Goal: Task Accomplishment & Management: Manage account settings

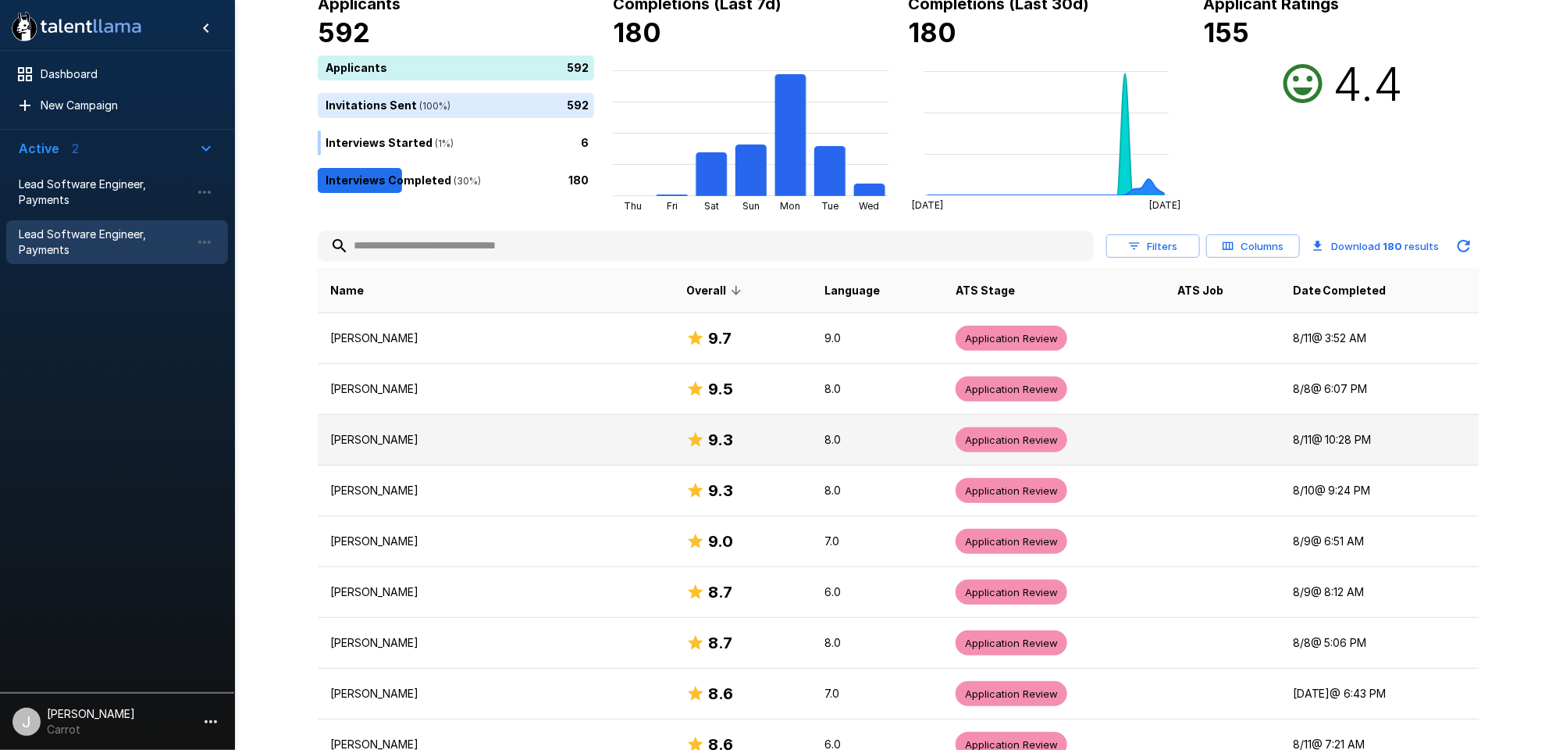
scroll to position [143, 0]
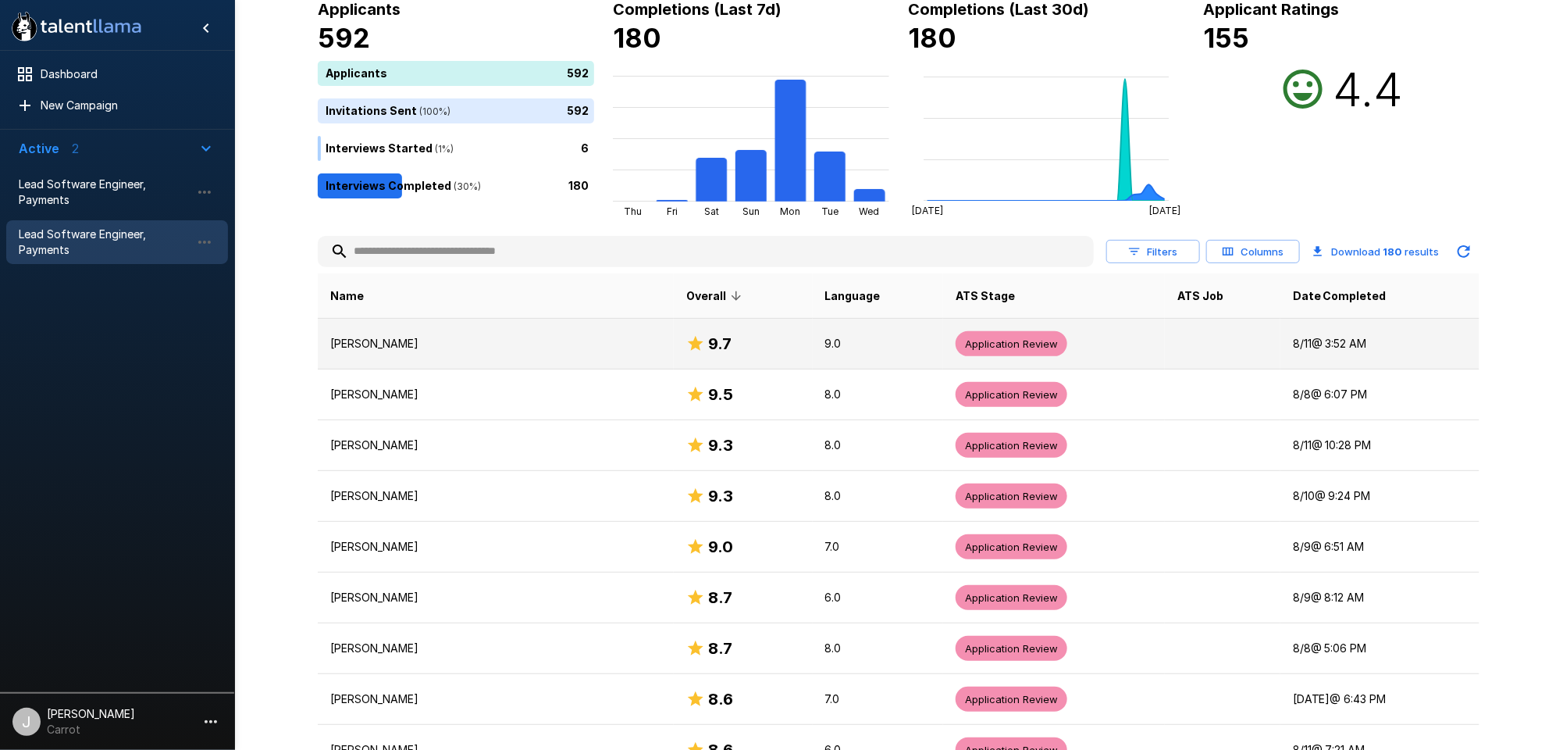
click at [956, 338] on span "Application Review" at bounding box center [1012, 344] width 112 height 15
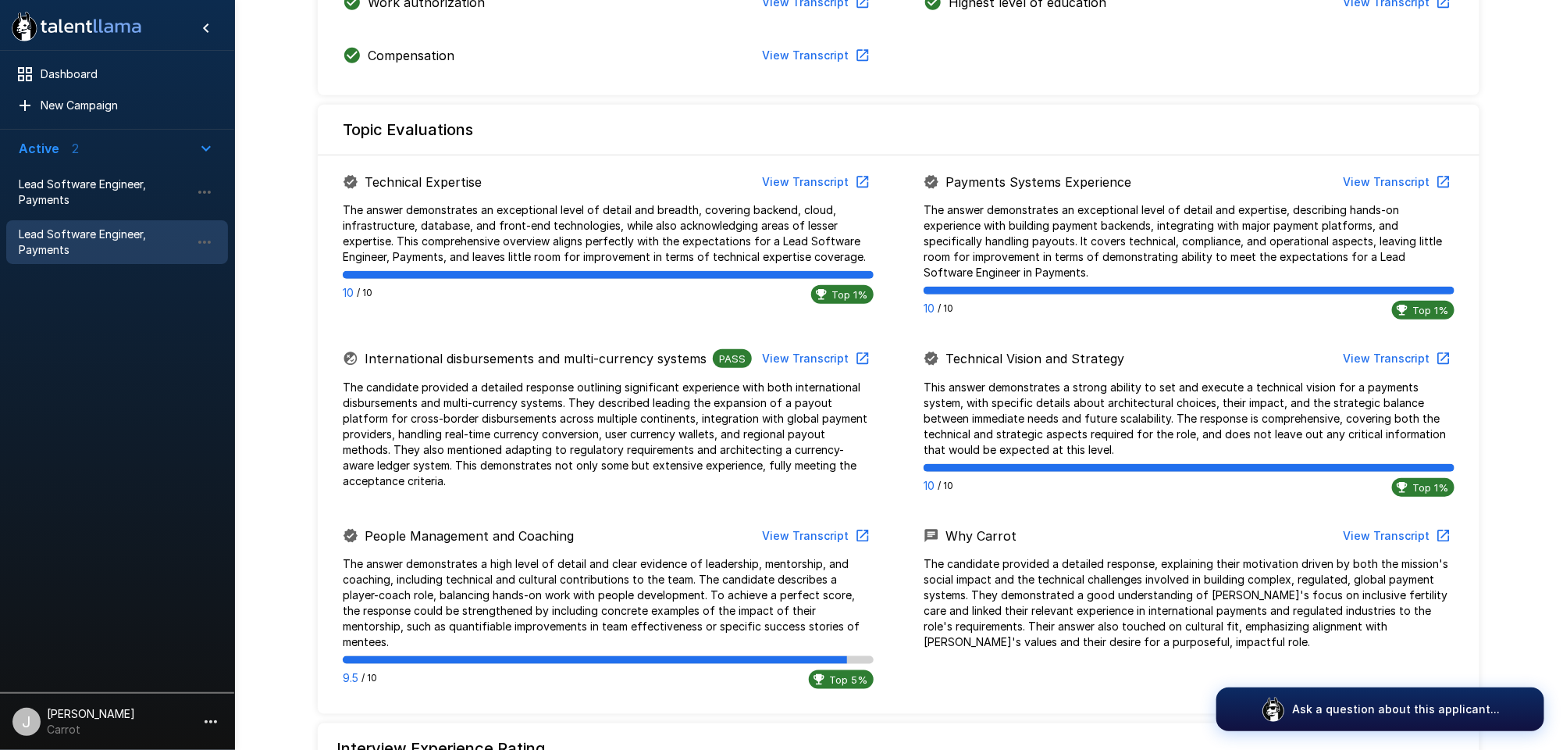
scroll to position [650, 0]
click at [814, 344] on button "View Transcript" at bounding box center [815, 358] width 118 height 29
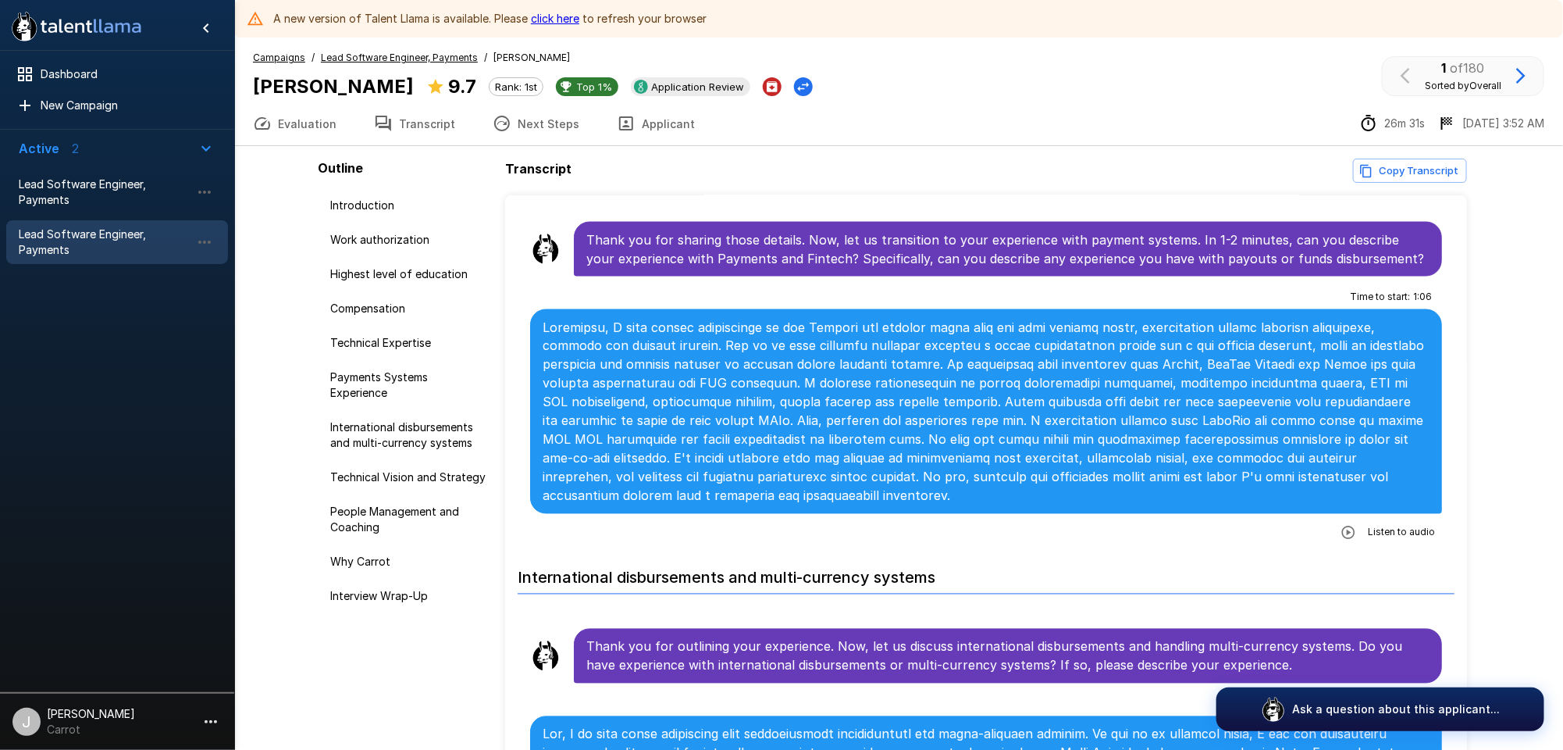
click at [404, 59] on u "Lead Software Engineer, Payments" at bounding box center [399, 58] width 157 height 12
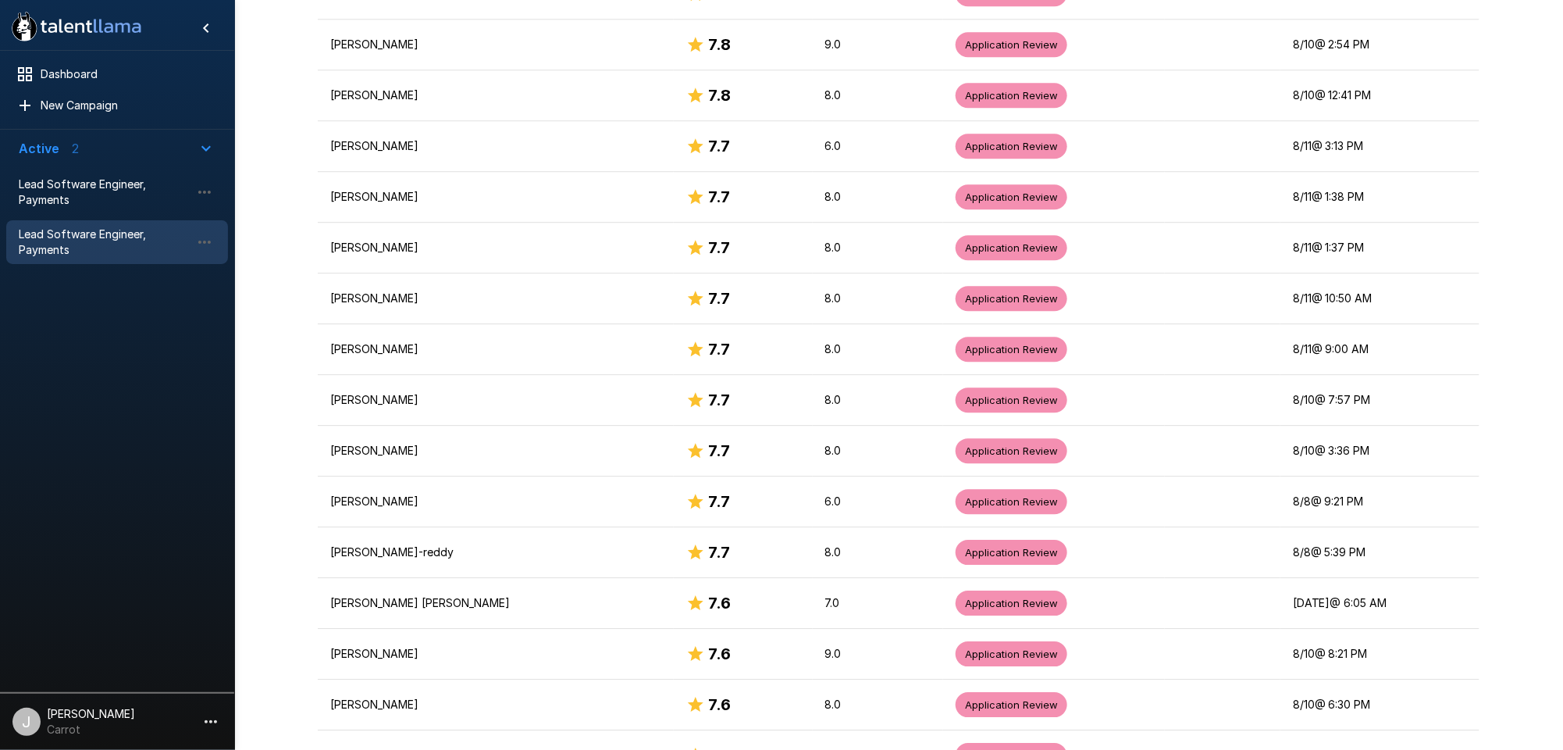
scroll to position [2311, 0]
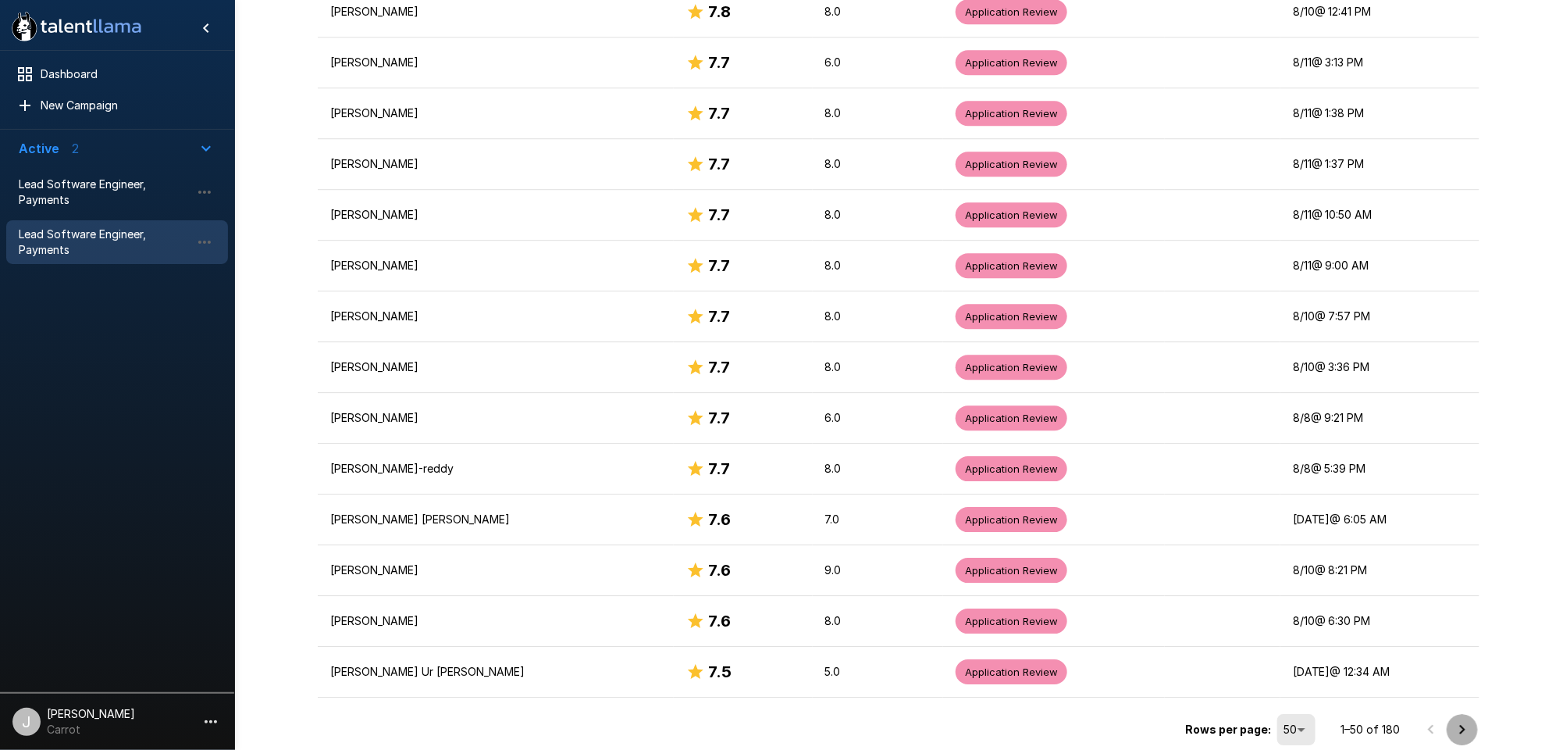
click at [1463, 728] on icon "Go to next page" at bounding box center [1462, 729] width 5 height 9
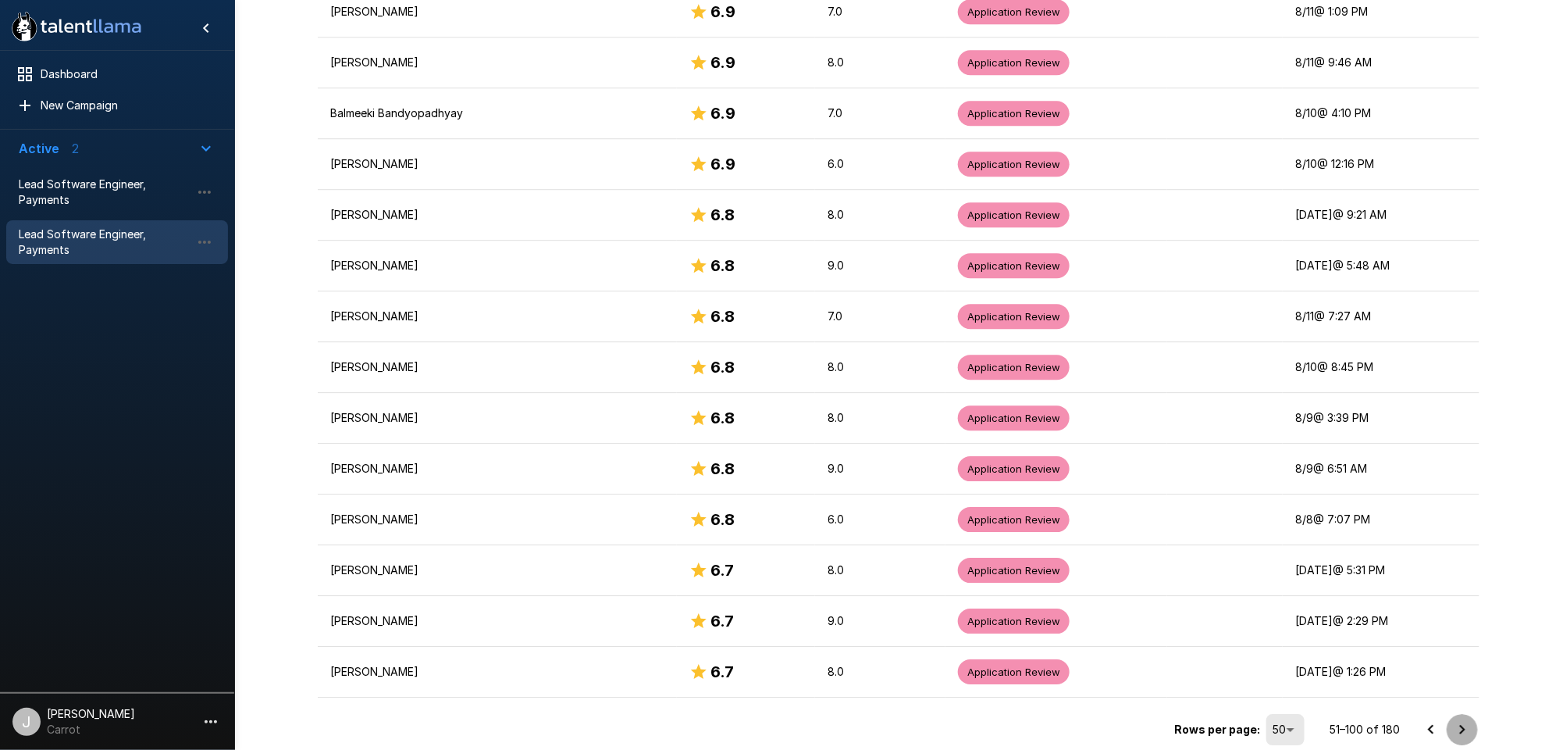
click at [1468, 725] on icon "Go to next page" at bounding box center [1462, 729] width 19 height 19
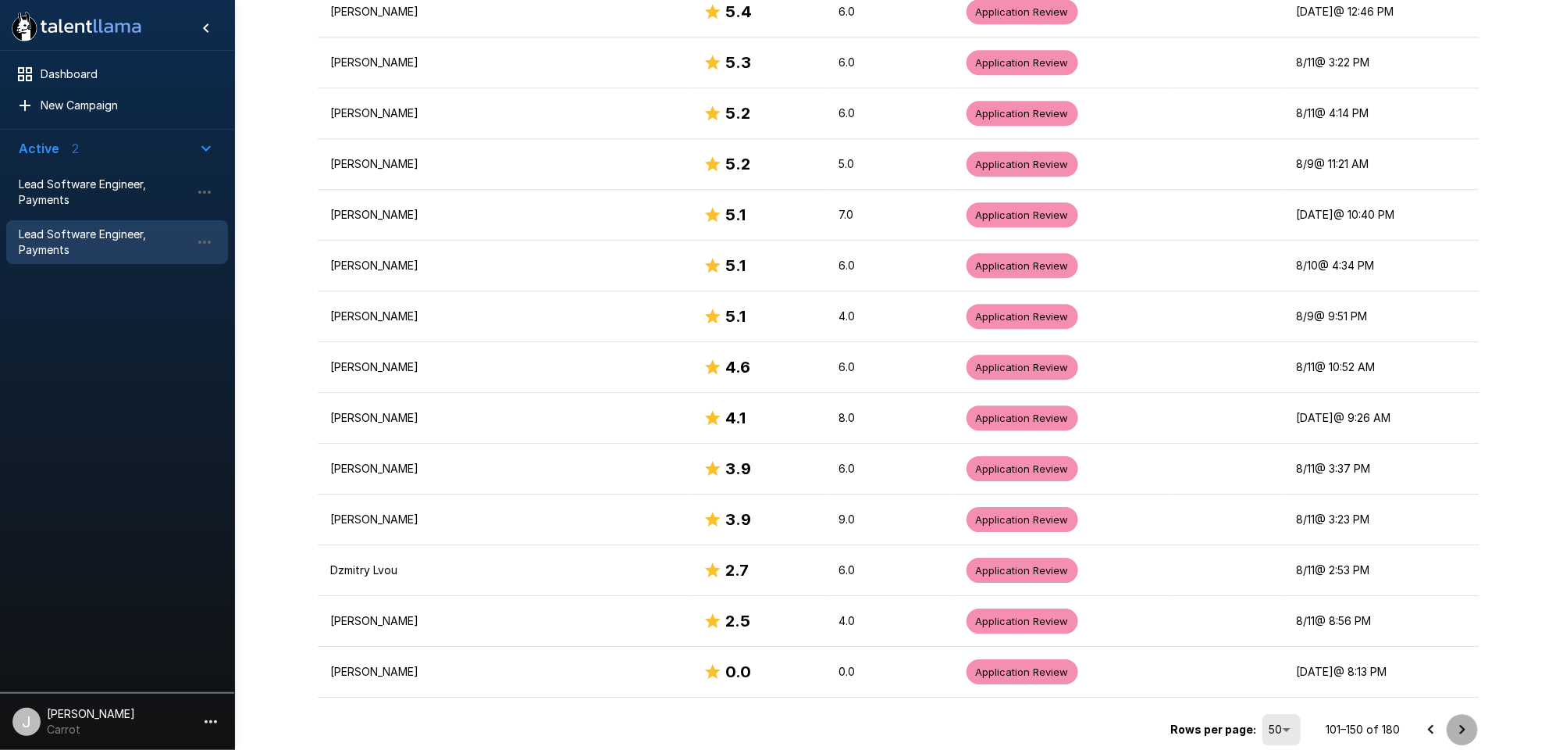
click at [1458, 722] on icon "Go to next page" at bounding box center [1462, 729] width 19 height 19
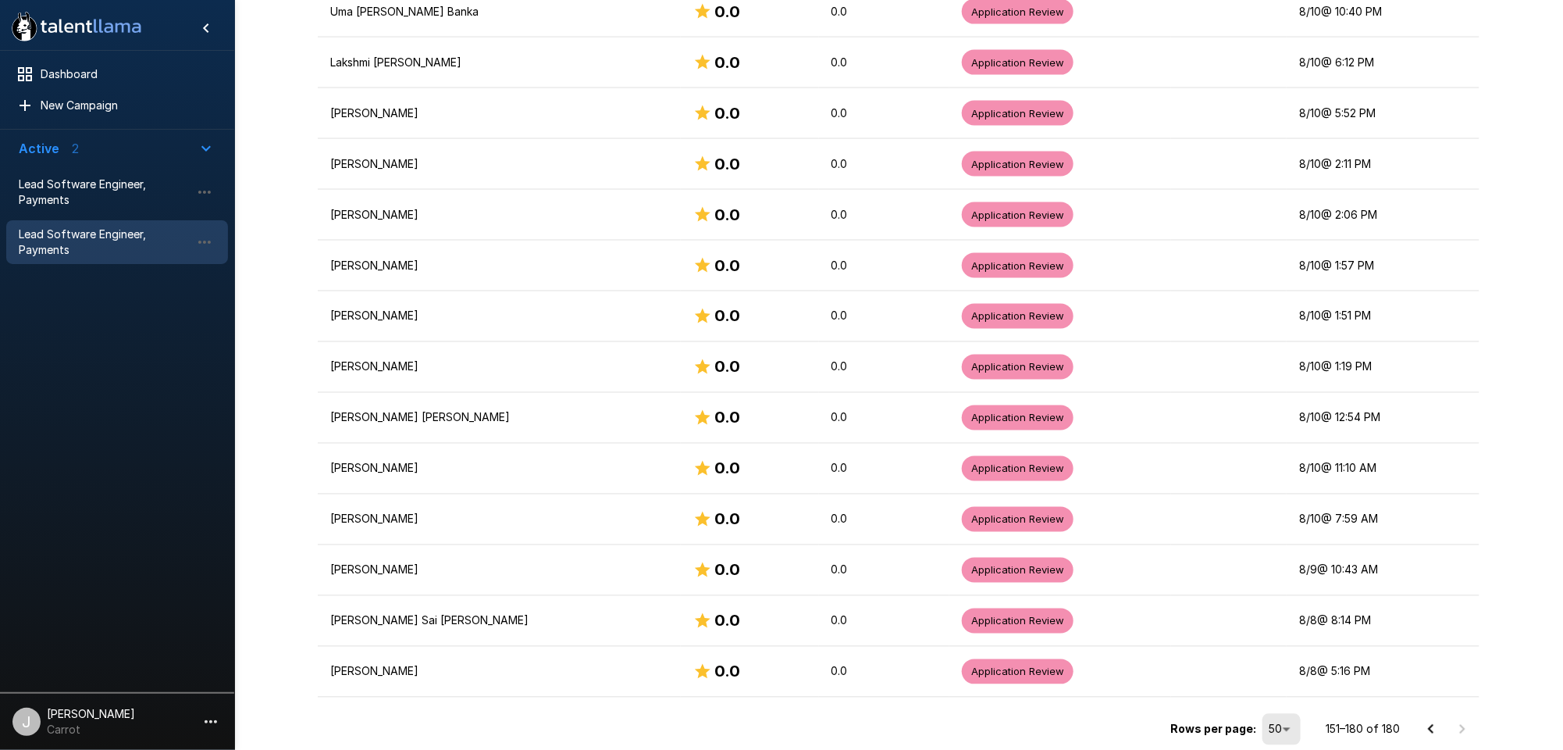
scroll to position [1287, 0]
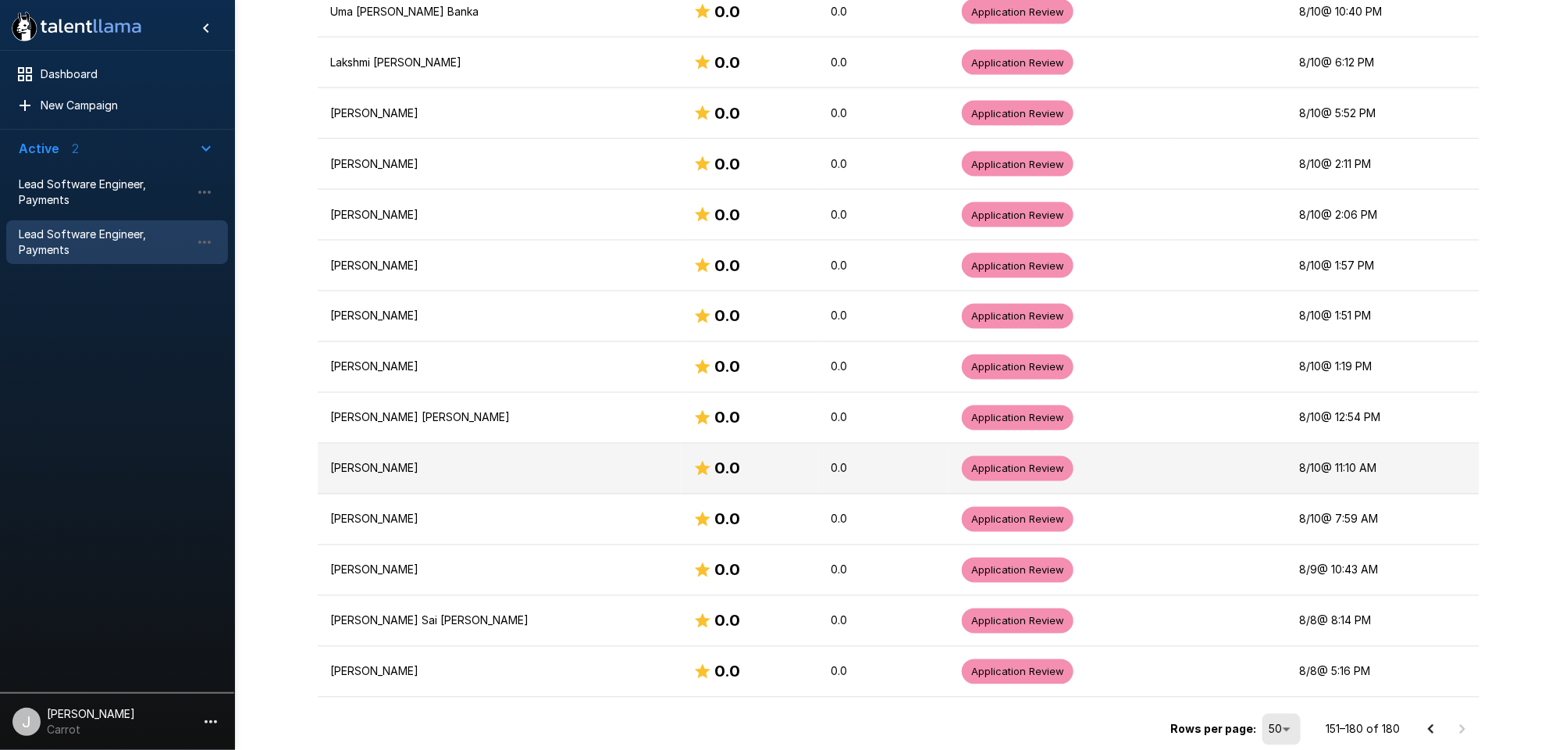
click at [379, 471] on p "[PERSON_NAME]" at bounding box center [499, 469] width 338 height 16
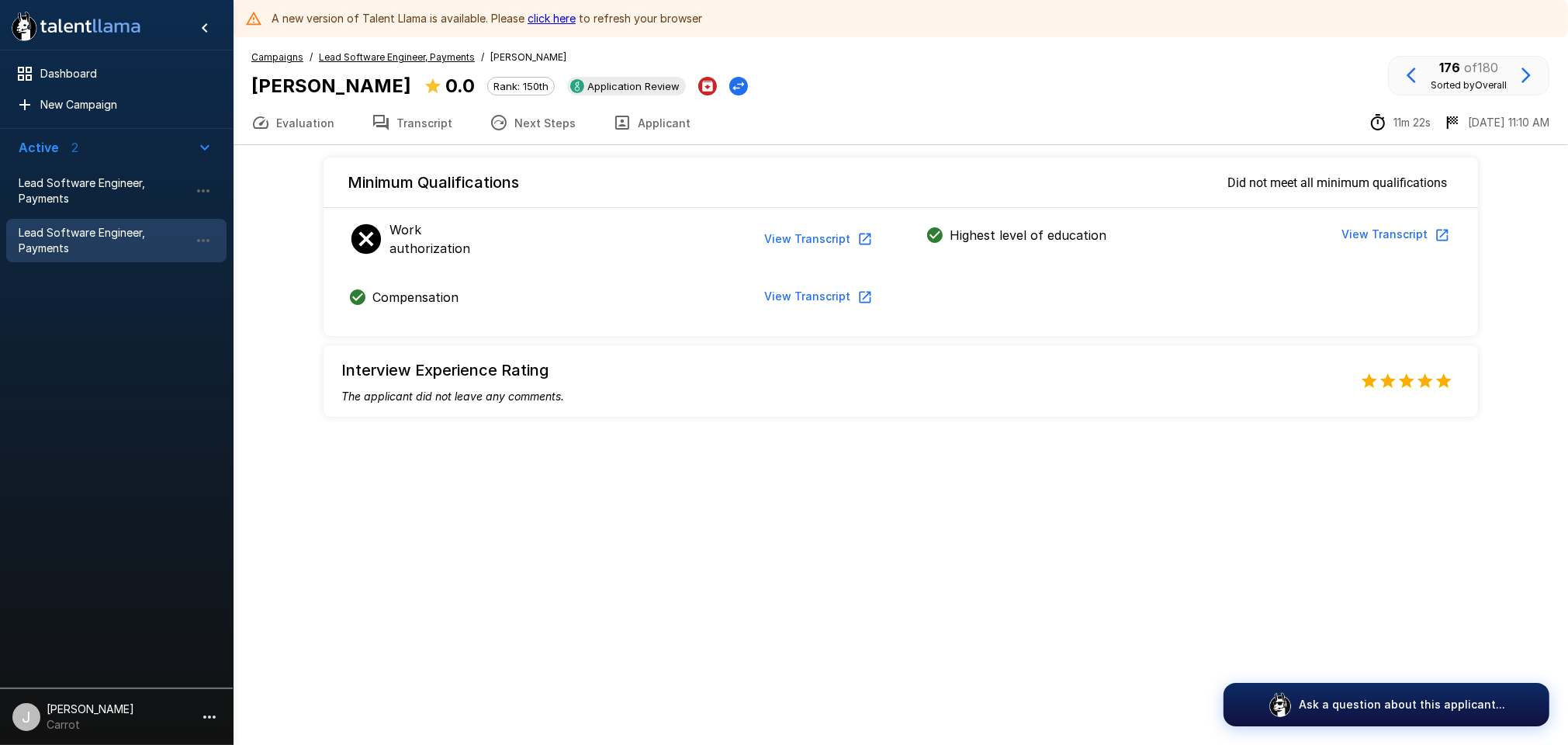
click at [795, 225] on button "View Transcript" at bounding box center [818, 238] width 117 height 29
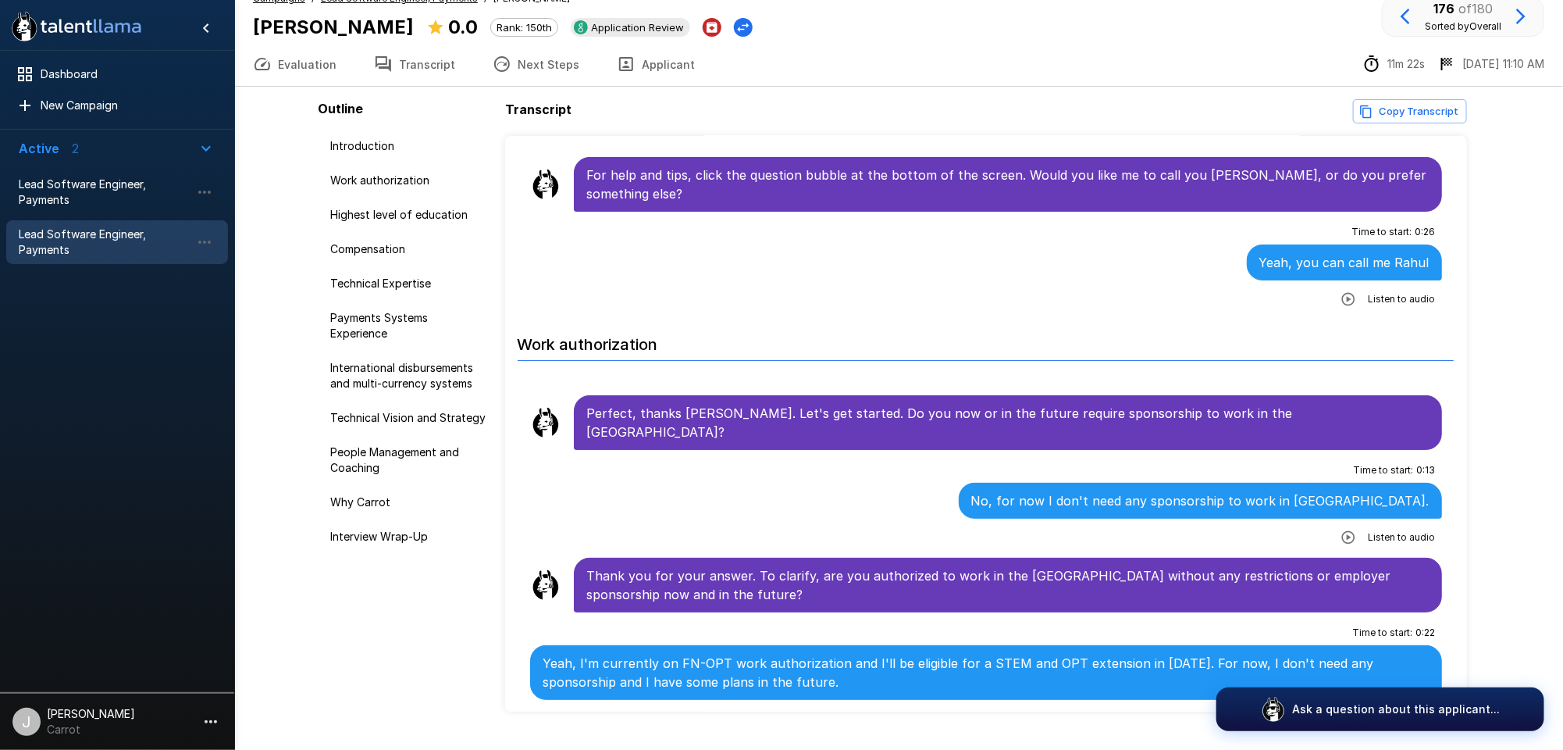
scroll to position [96, 0]
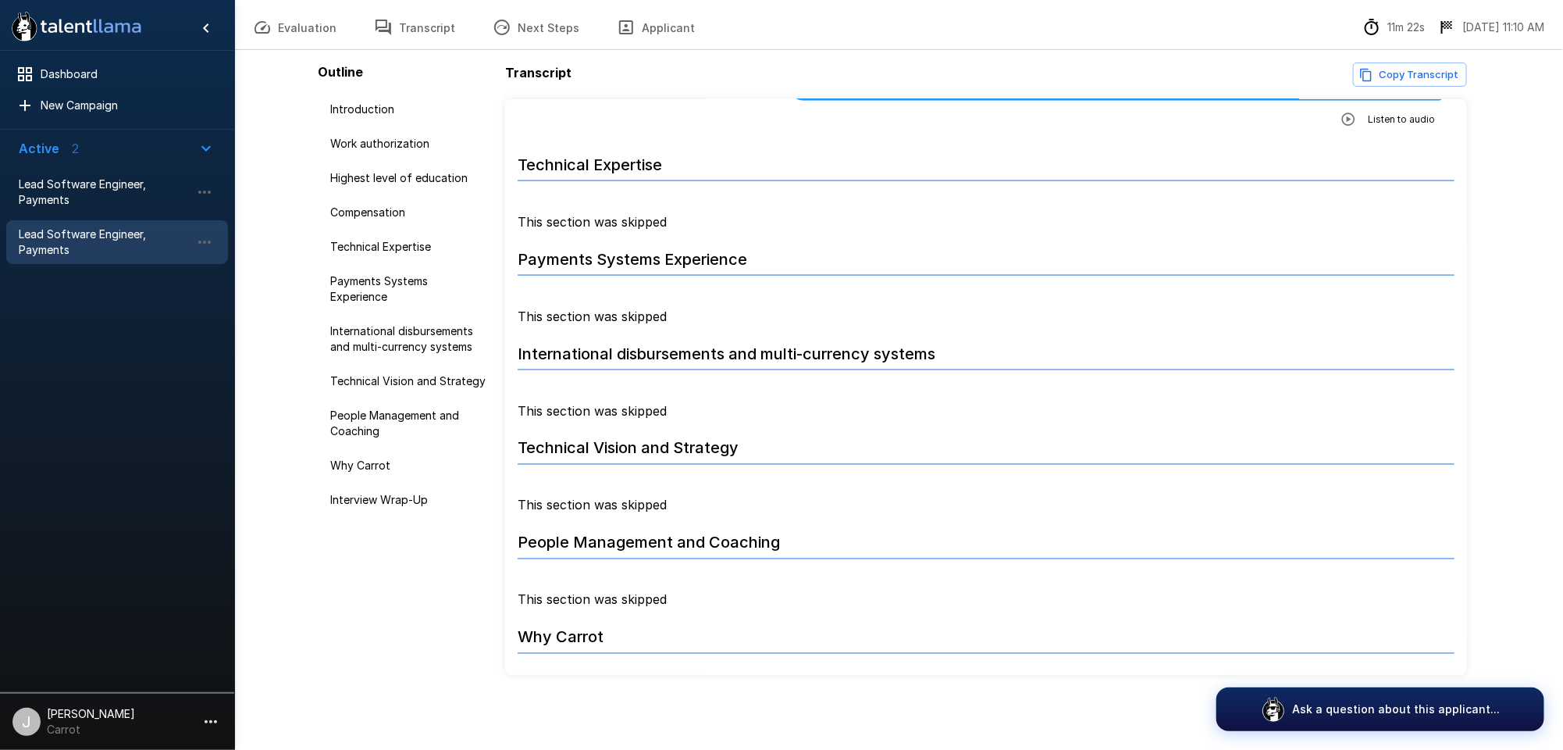
scroll to position [1253, 0]
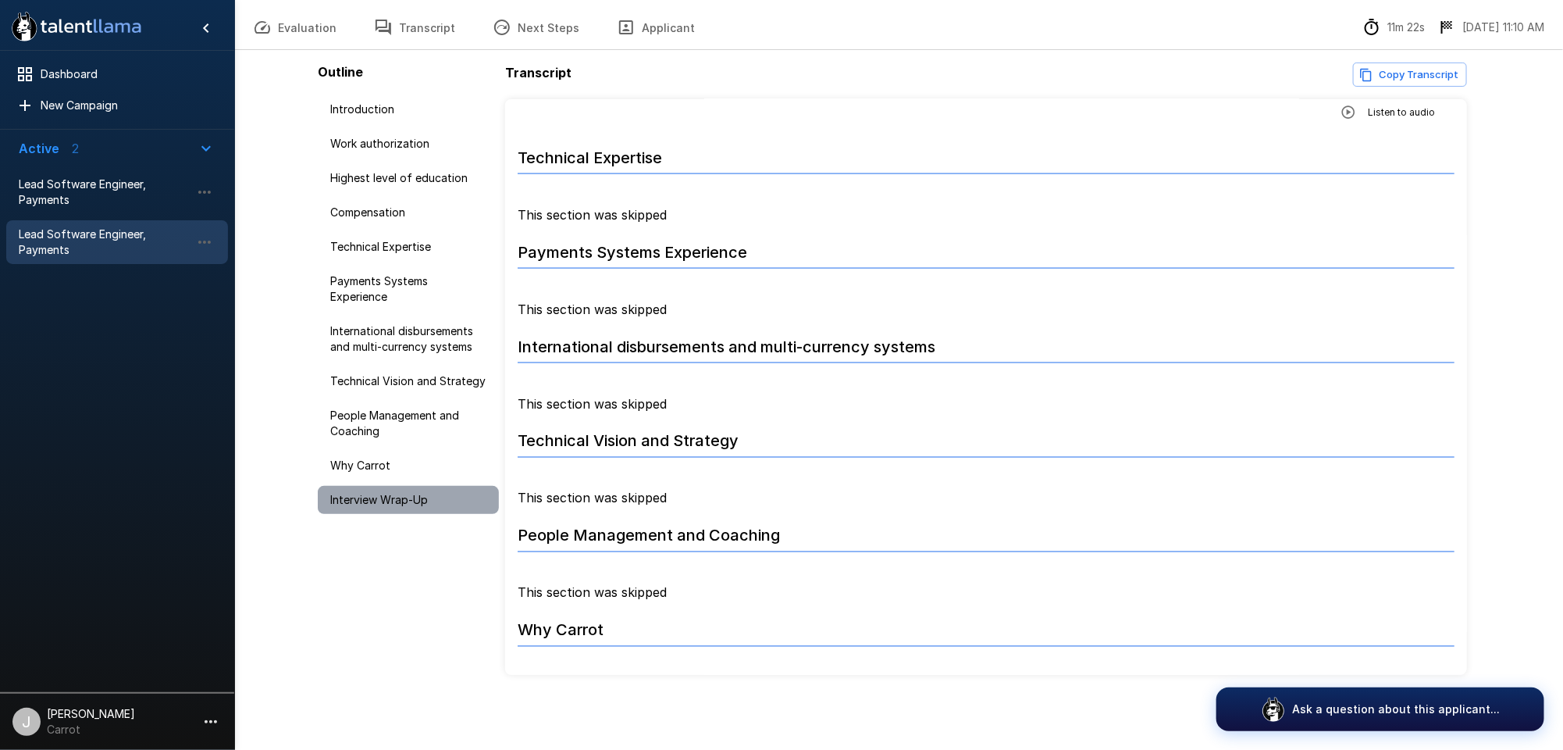
click at [342, 494] on span "Interview Wrap-Up" at bounding box center [408, 500] width 156 height 16
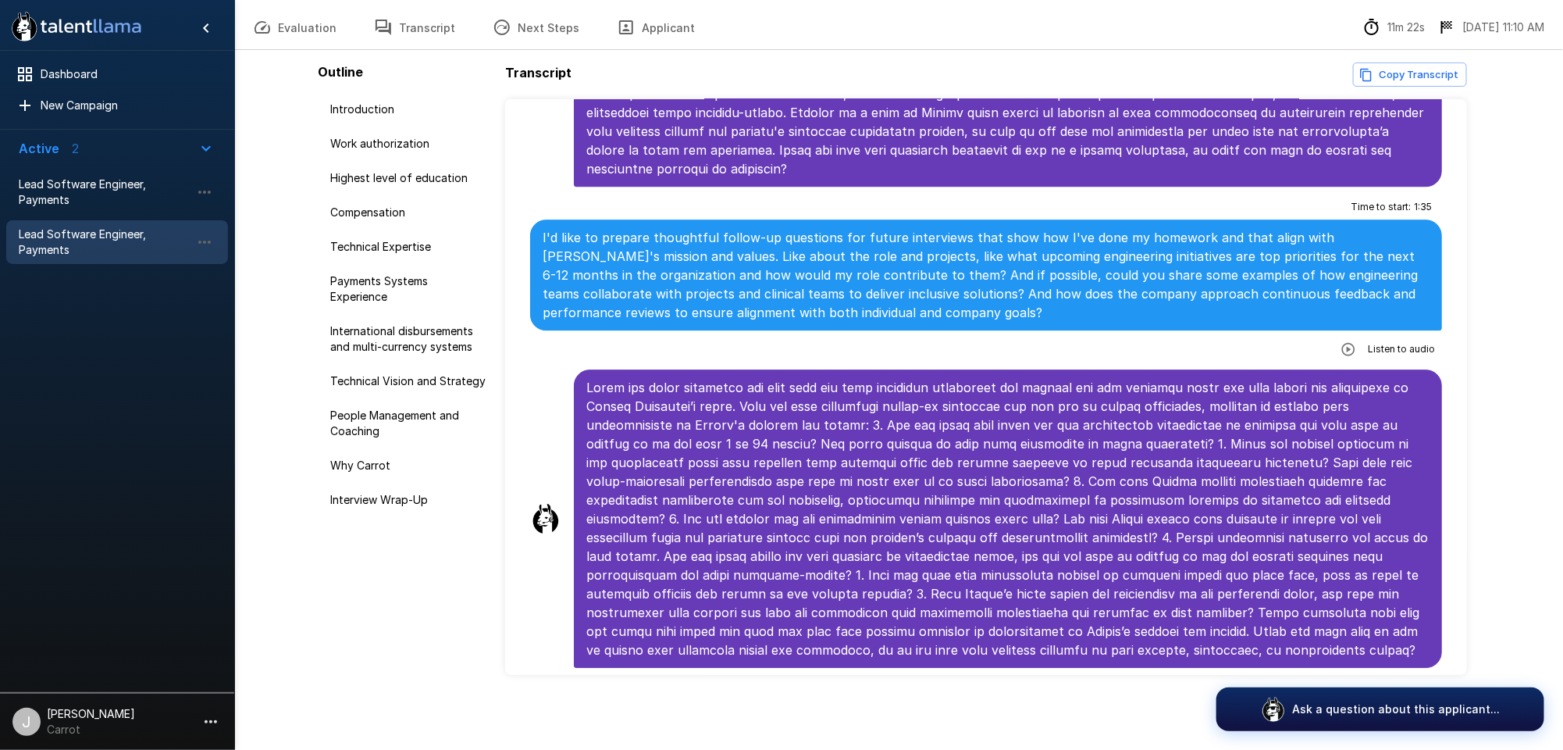
scroll to position [0, 0]
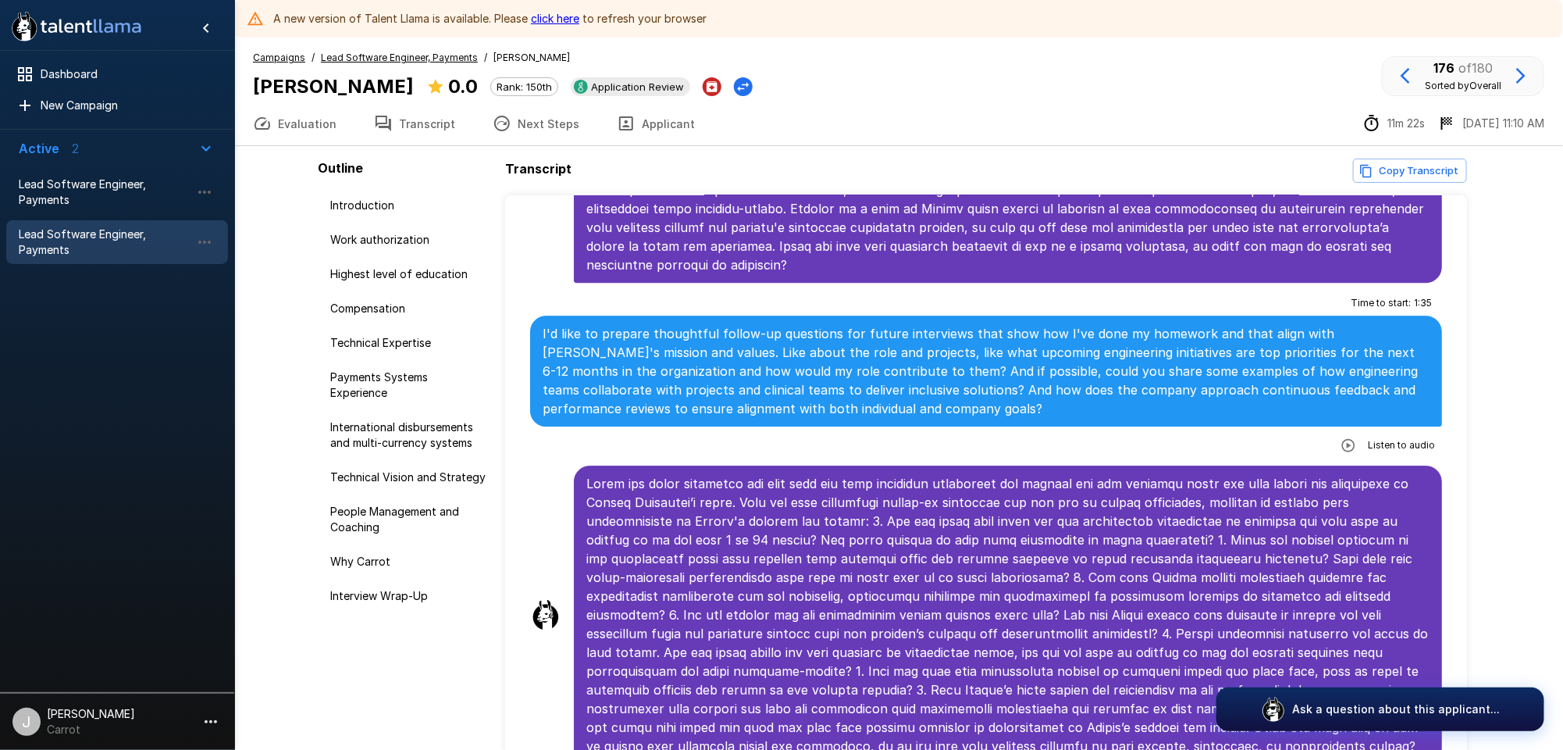
click at [372, 55] on u "Lead Software Engineer, Payments" at bounding box center [399, 58] width 157 height 12
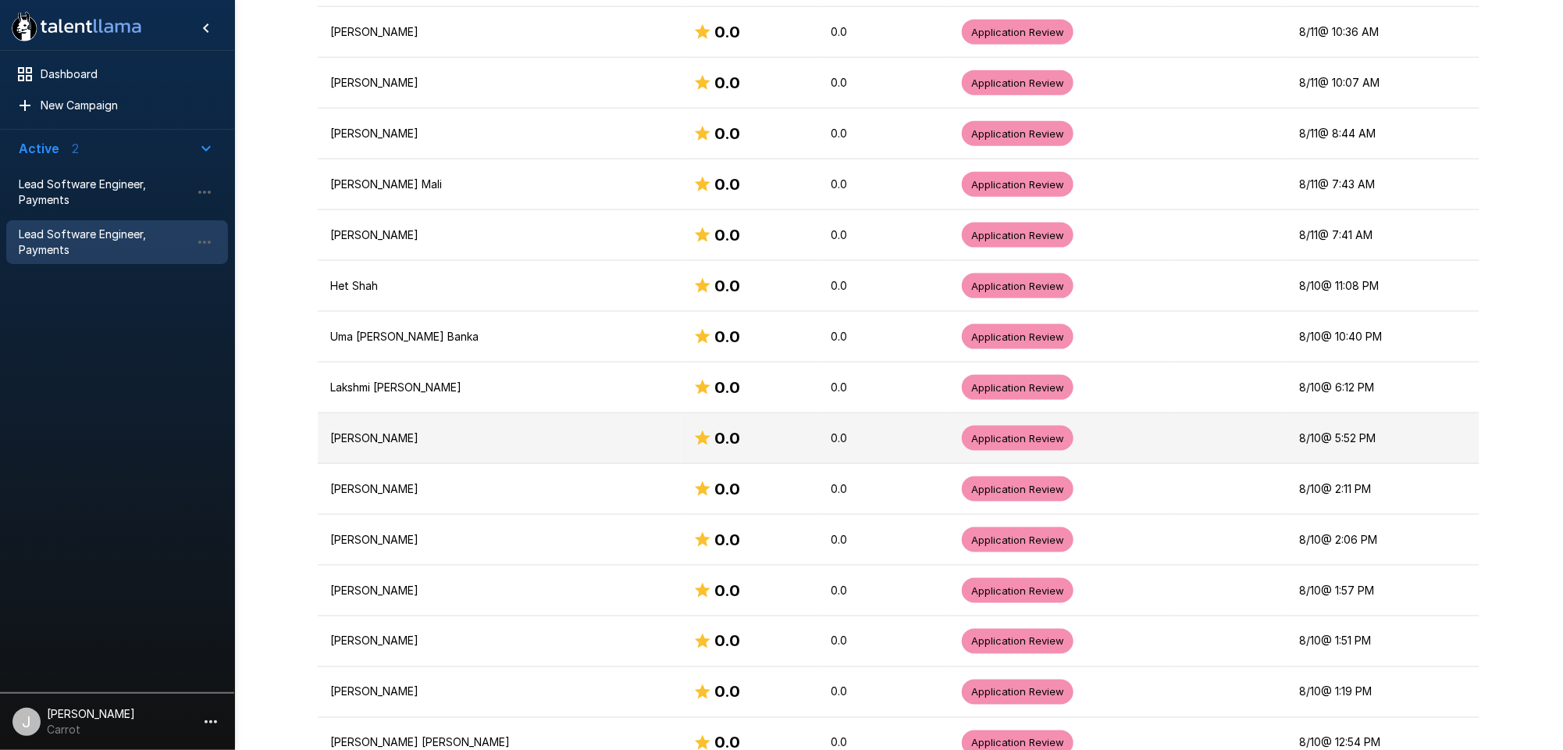
scroll to position [946, 0]
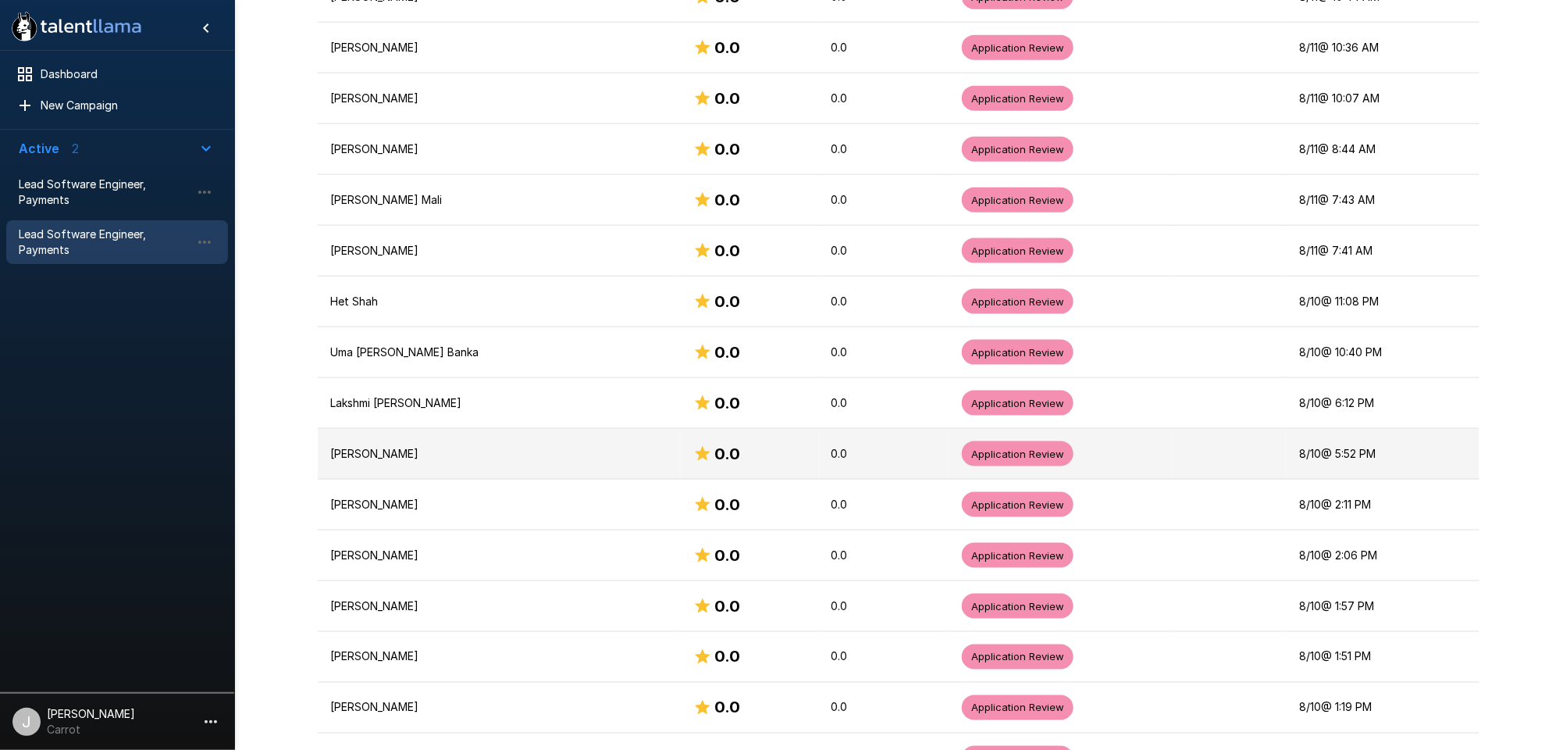
click at [362, 454] on p "[PERSON_NAME]" at bounding box center [499, 454] width 338 height 16
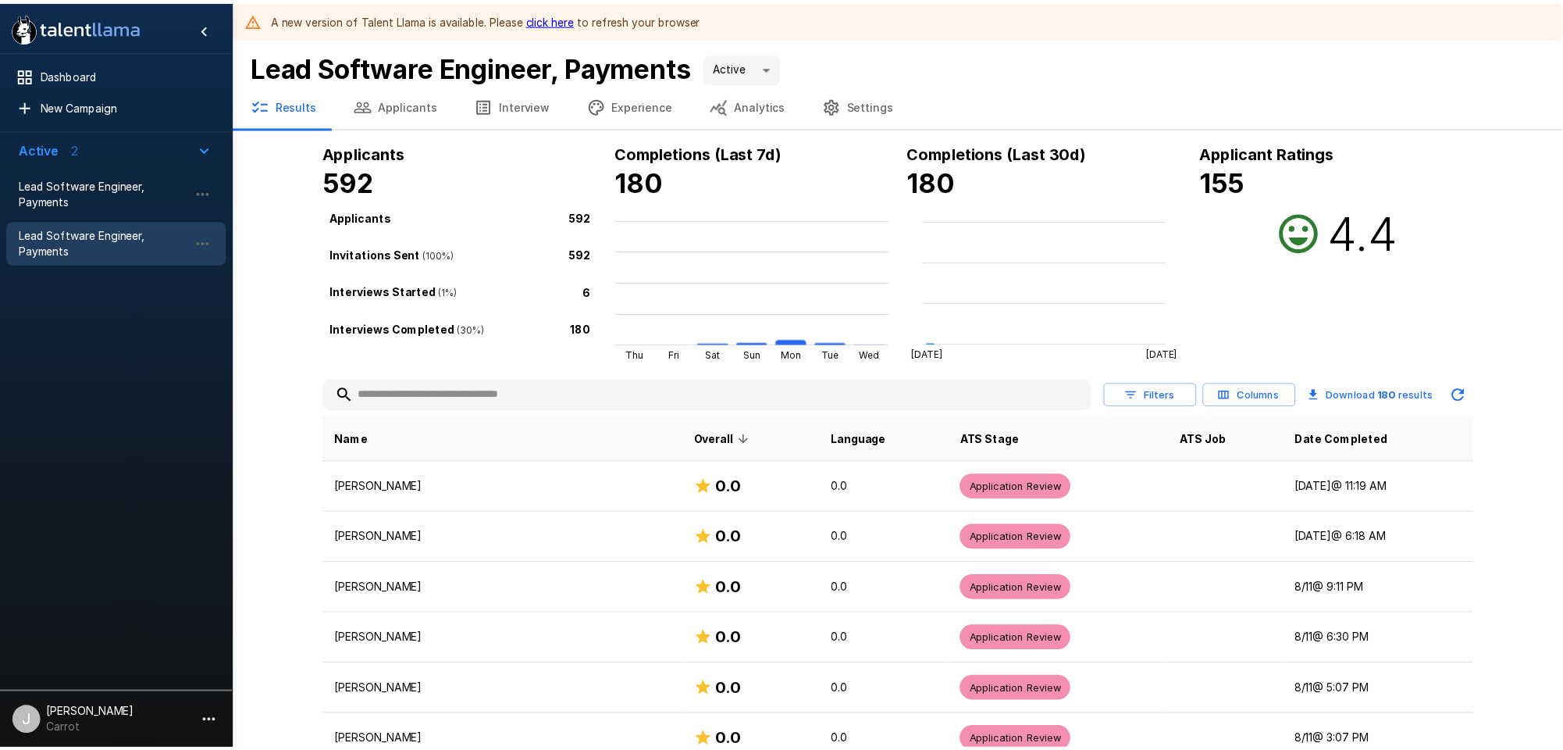
scroll to position [946, 0]
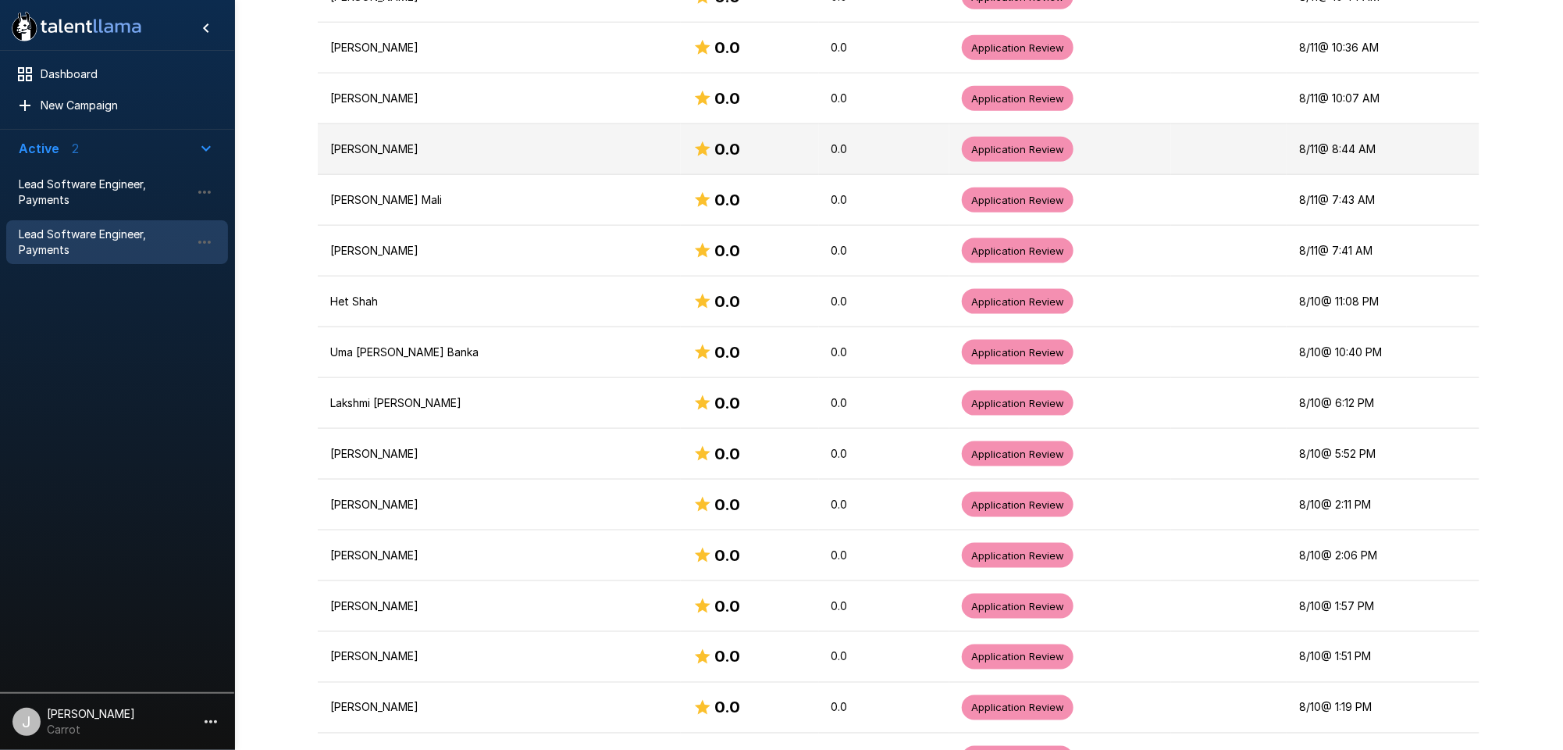
click at [372, 151] on p "[PERSON_NAME]" at bounding box center [499, 149] width 338 height 16
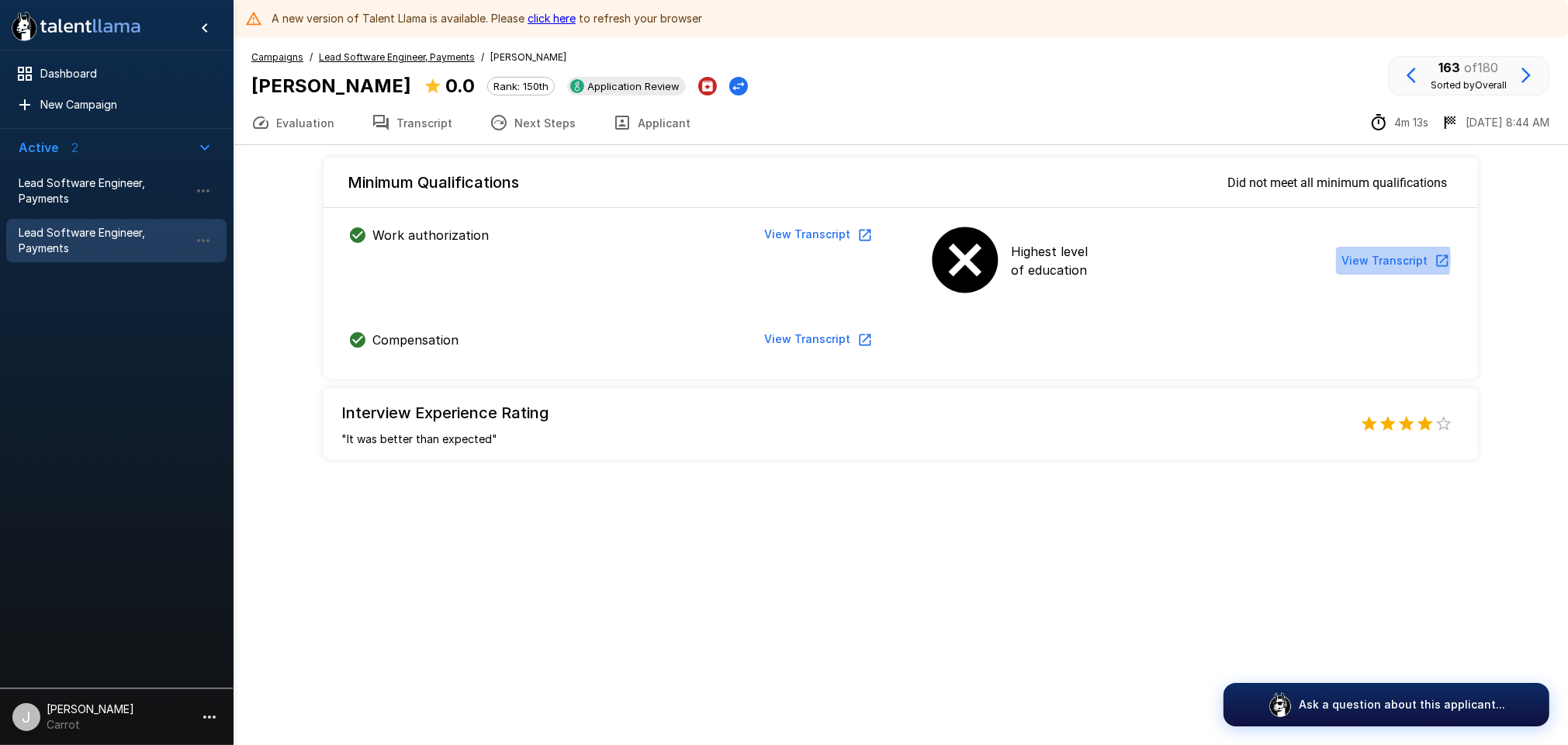
click at [1371, 246] on button "View Transcript" at bounding box center [1394, 260] width 117 height 29
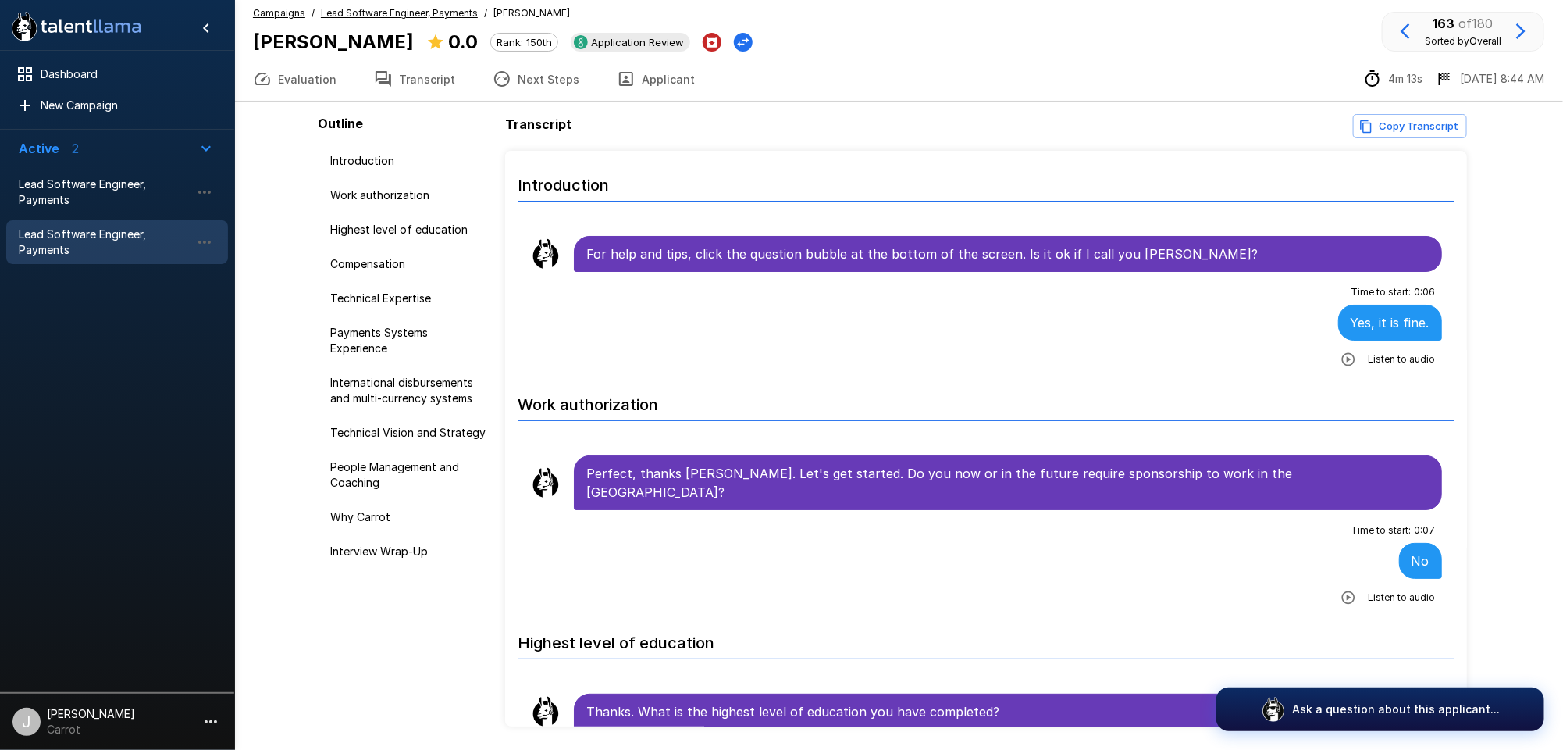
scroll to position [96, 0]
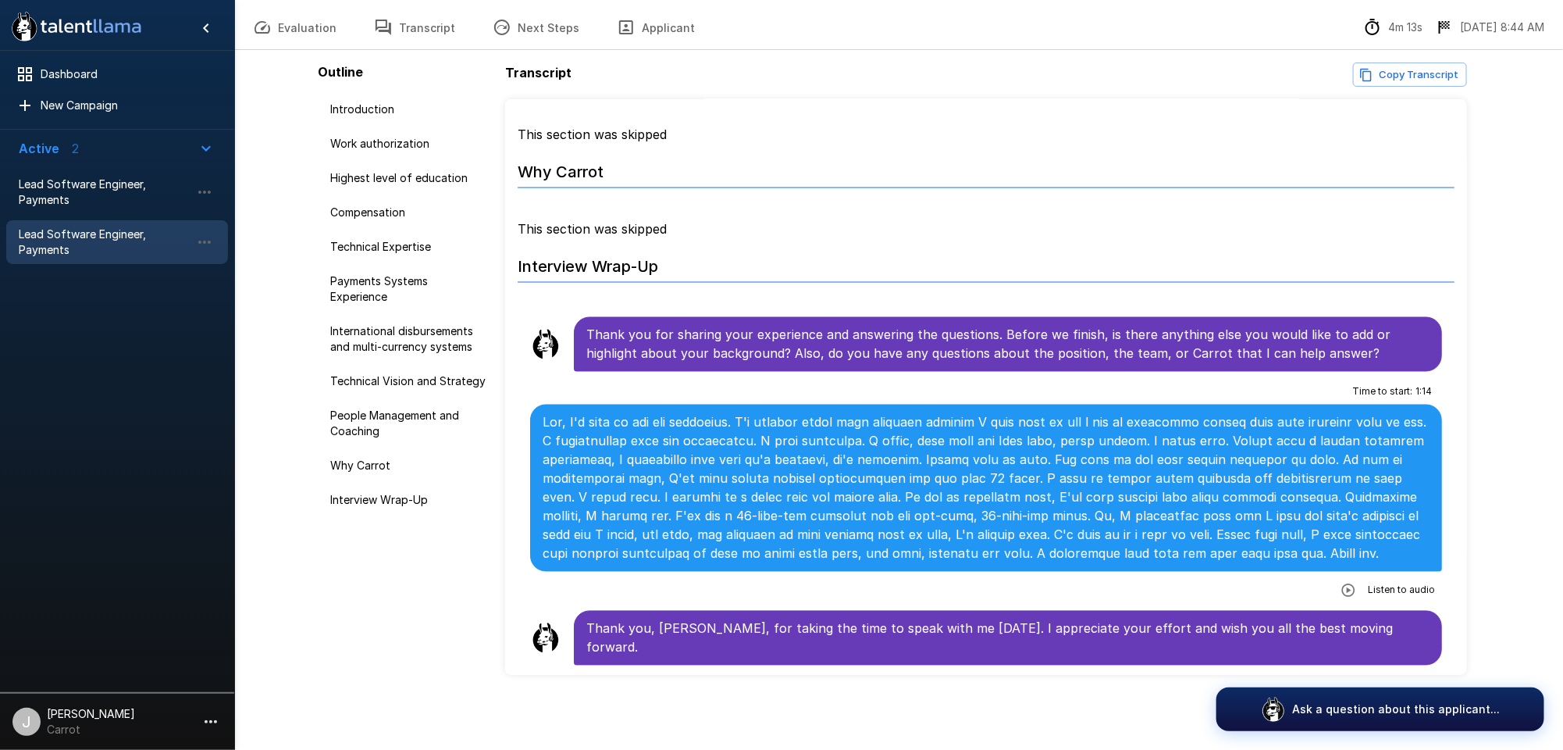
scroll to position [1336, 0]
click at [404, 501] on span "Interview Wrap-Up" at bounding box center [408, 500] width 156 height 16
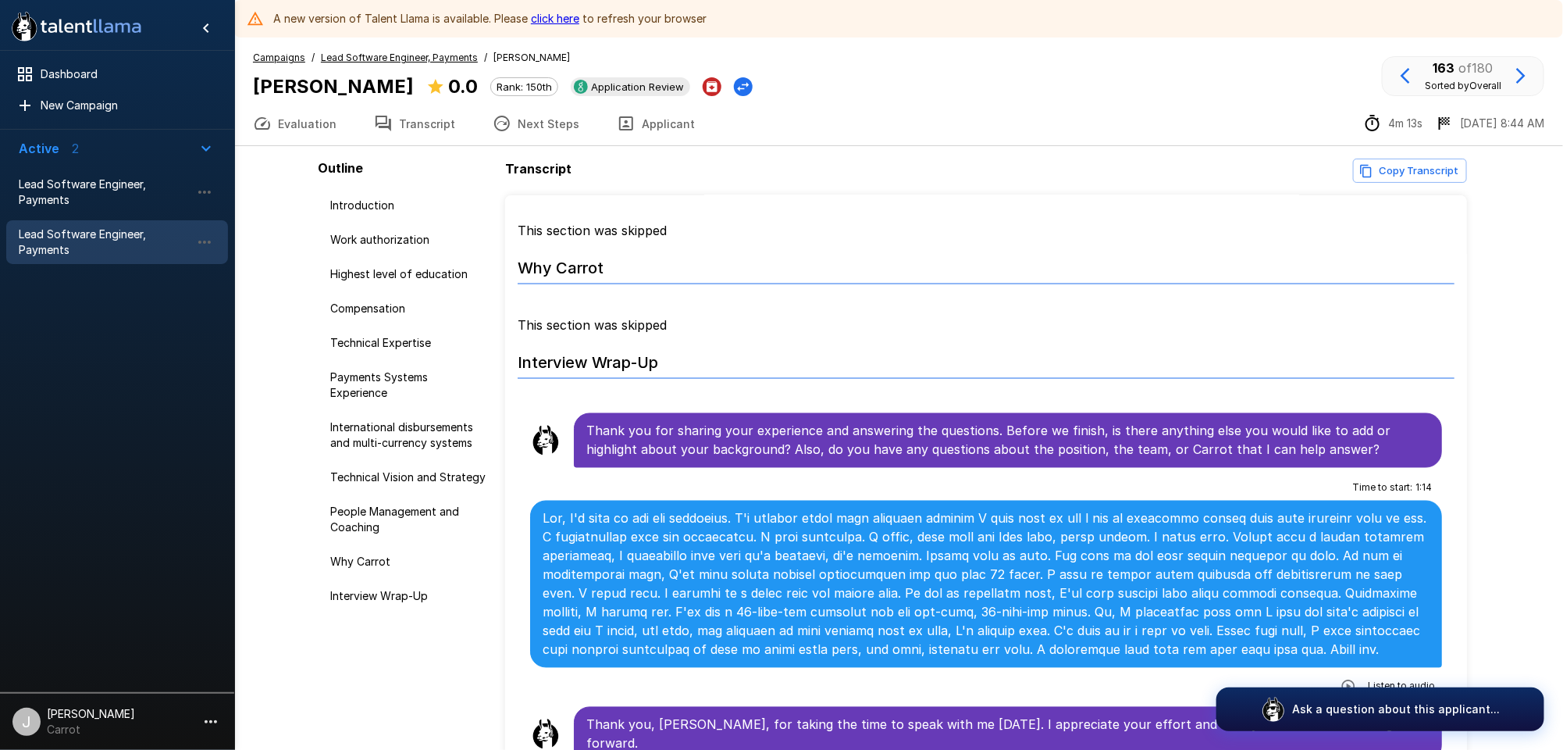
click at [380, 54] on u "Lead Software Engineer, Payments" at bounding box center [399, 58] width 157 height 12
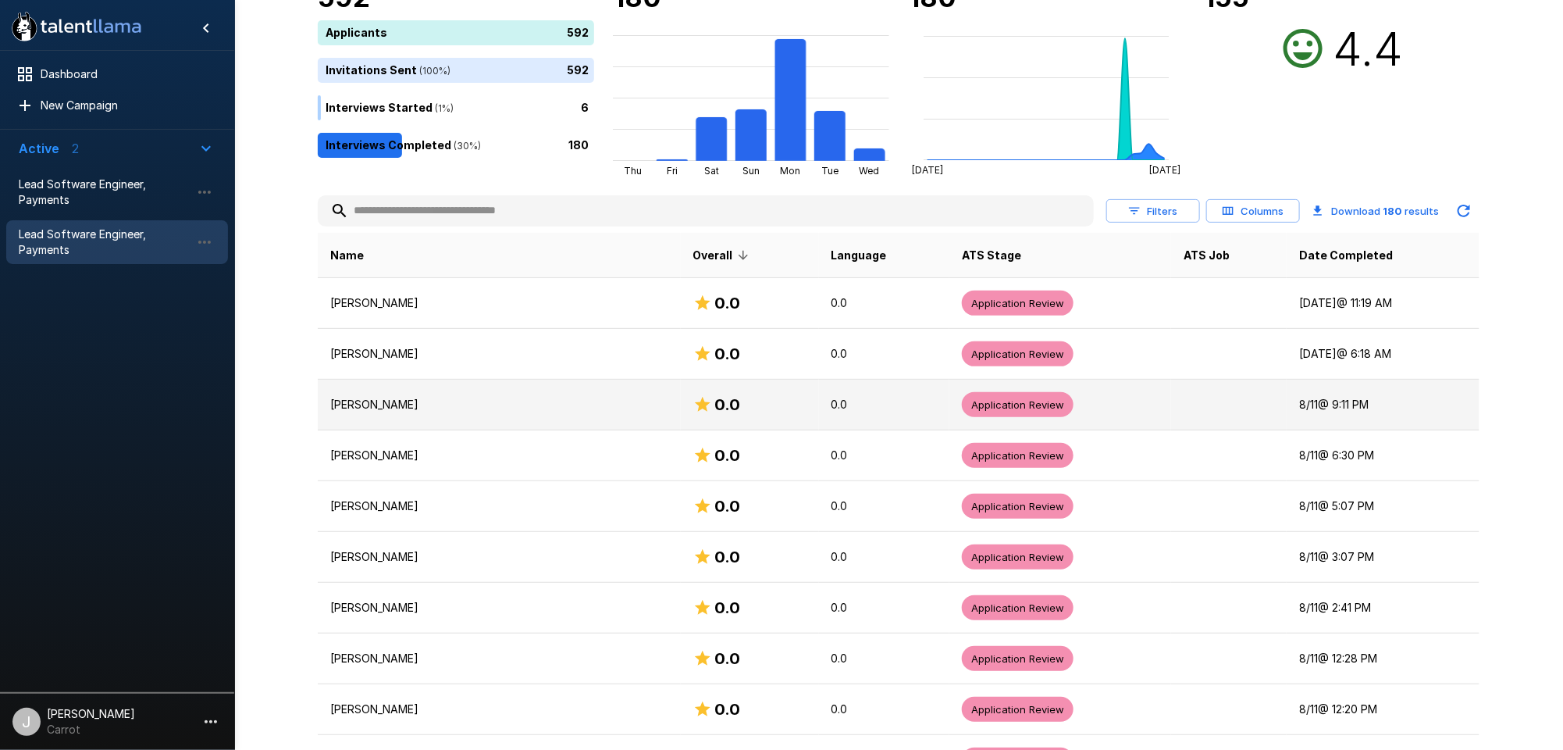
scroll to position [186, 0]
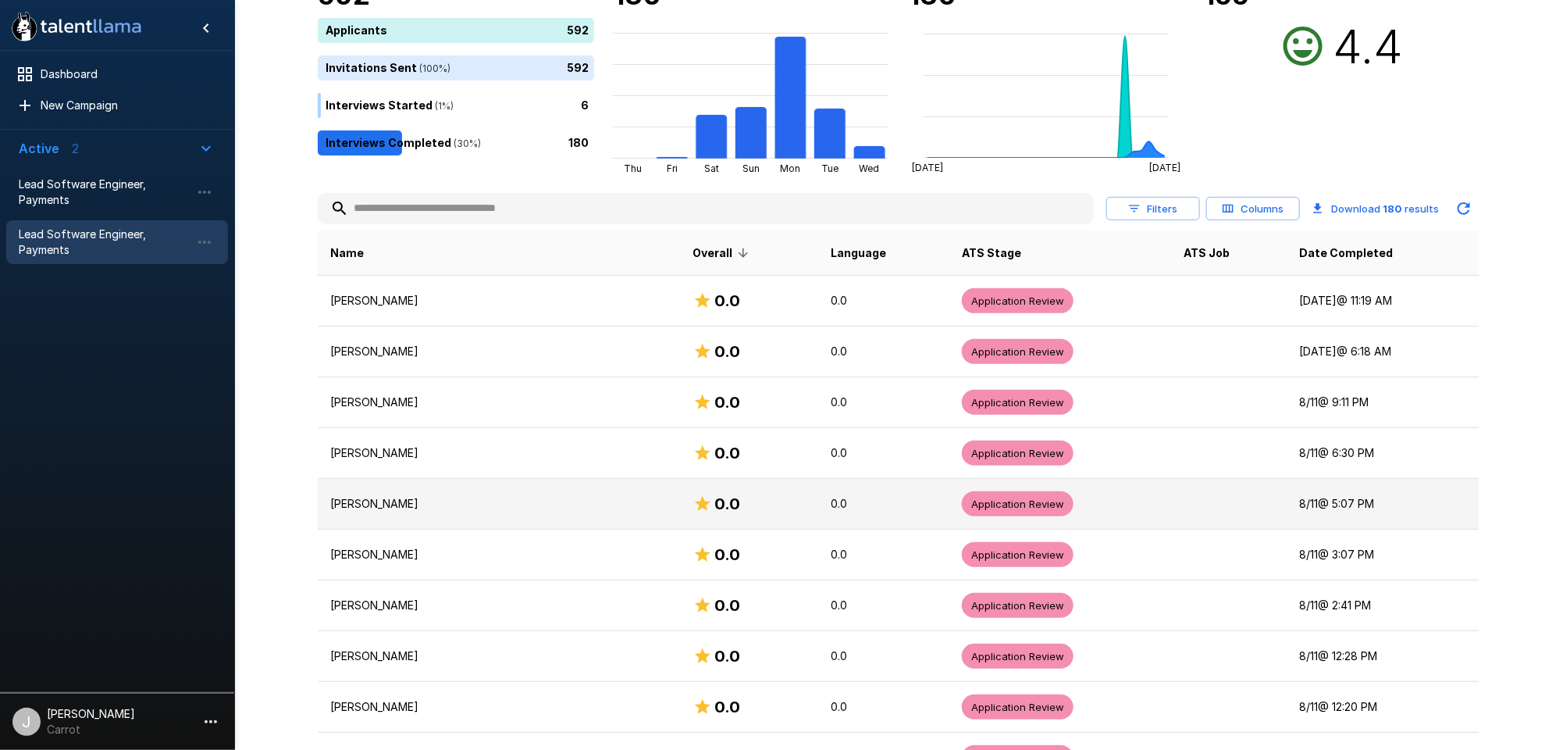
click at [1006, 507] on span "Application Review" at bounding box center [1018, 504] width 112 height 15
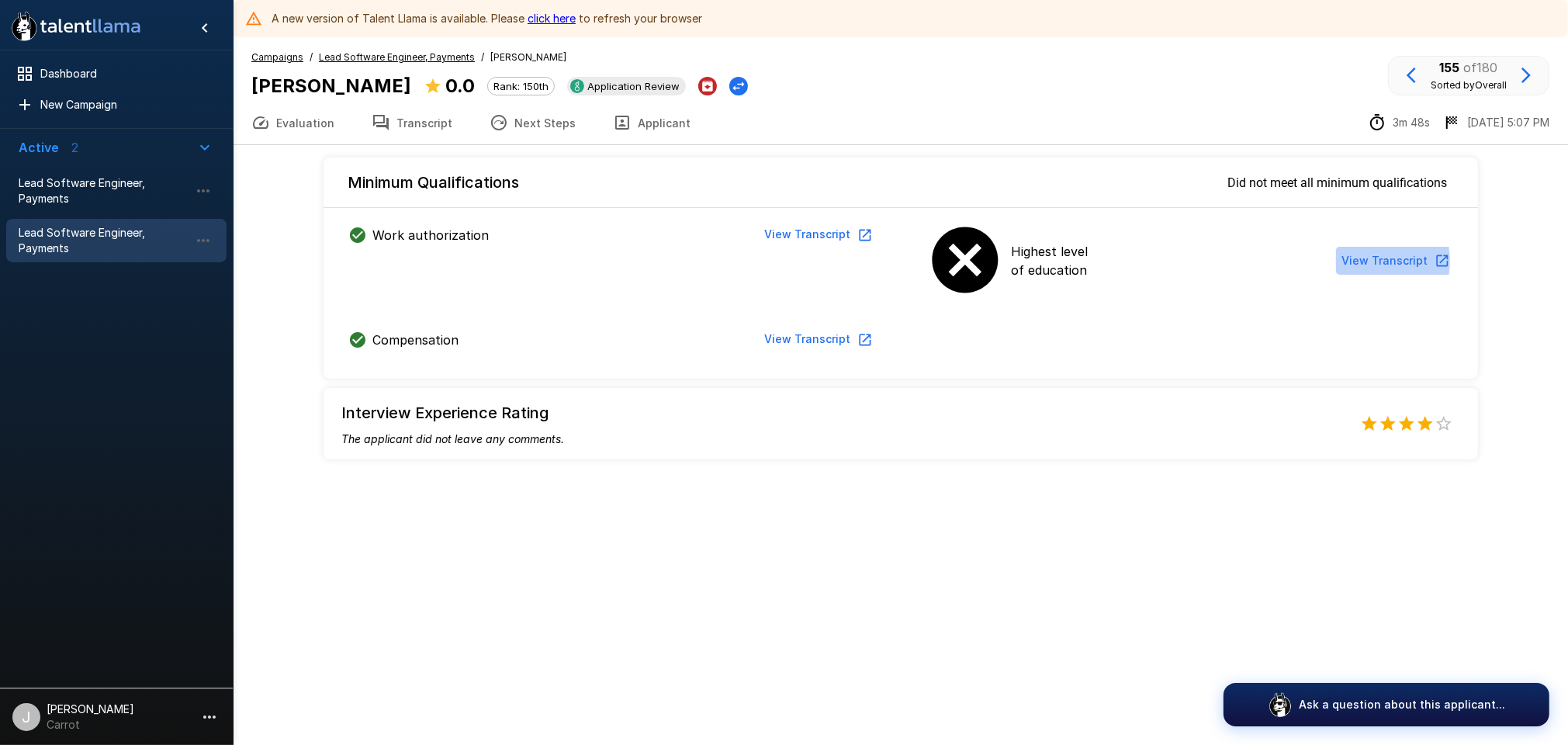
click at [1360, 246] on button "View Transcript" at bounding box center [1394, 260] width 117 height 29
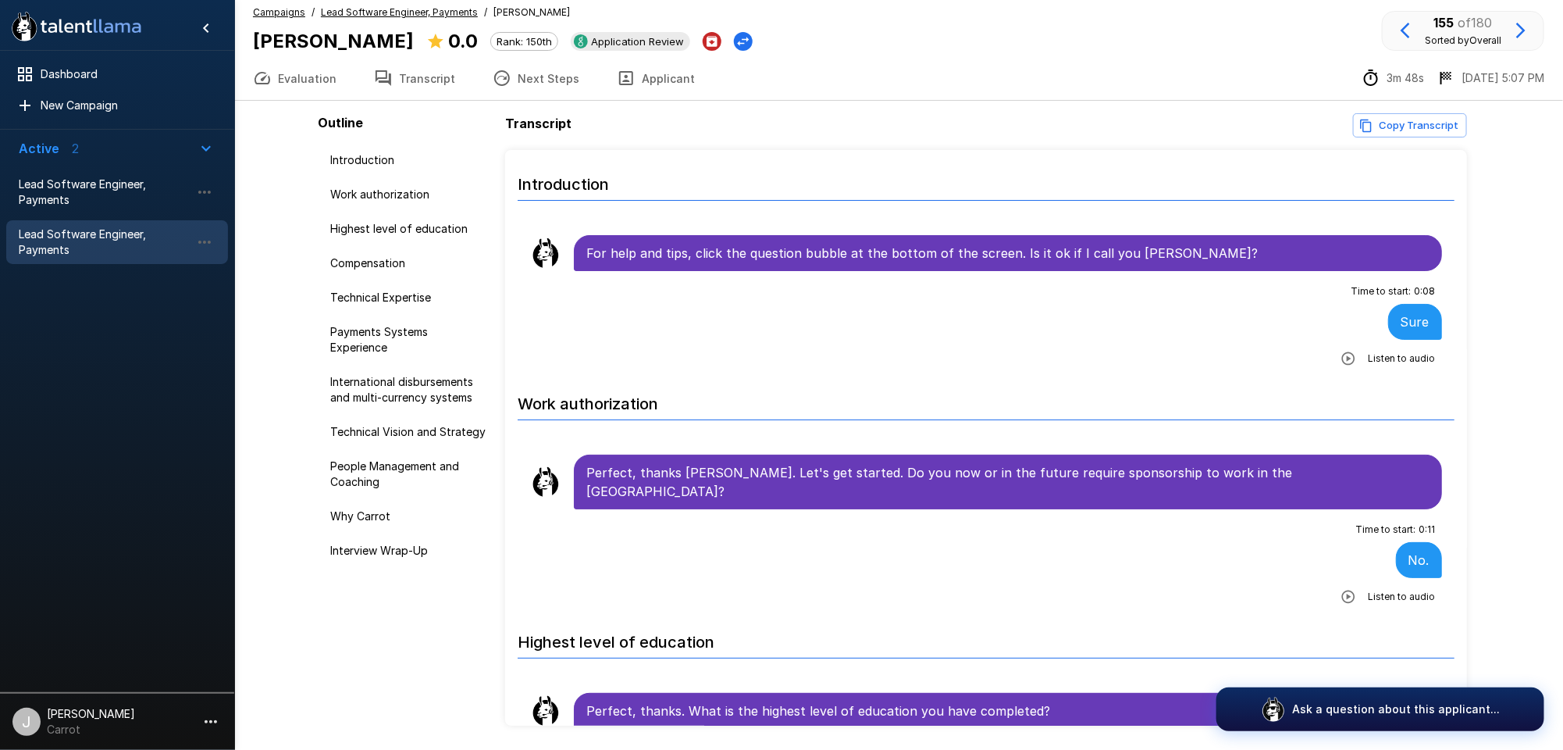
scroll to position [96, 0]
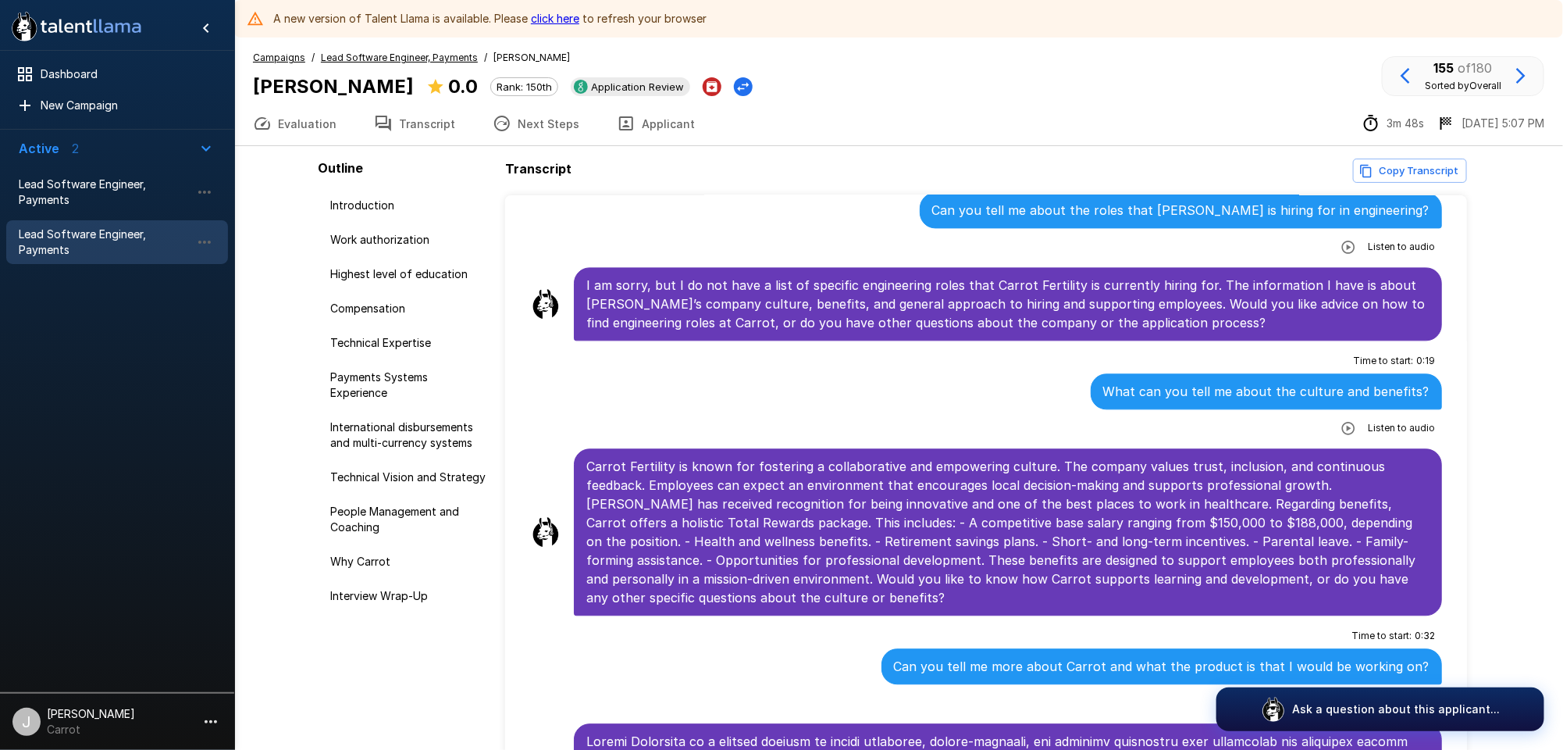
scroll to position [1832, 0]
